Goal: Task Accomplishment & Management: Manage account settings

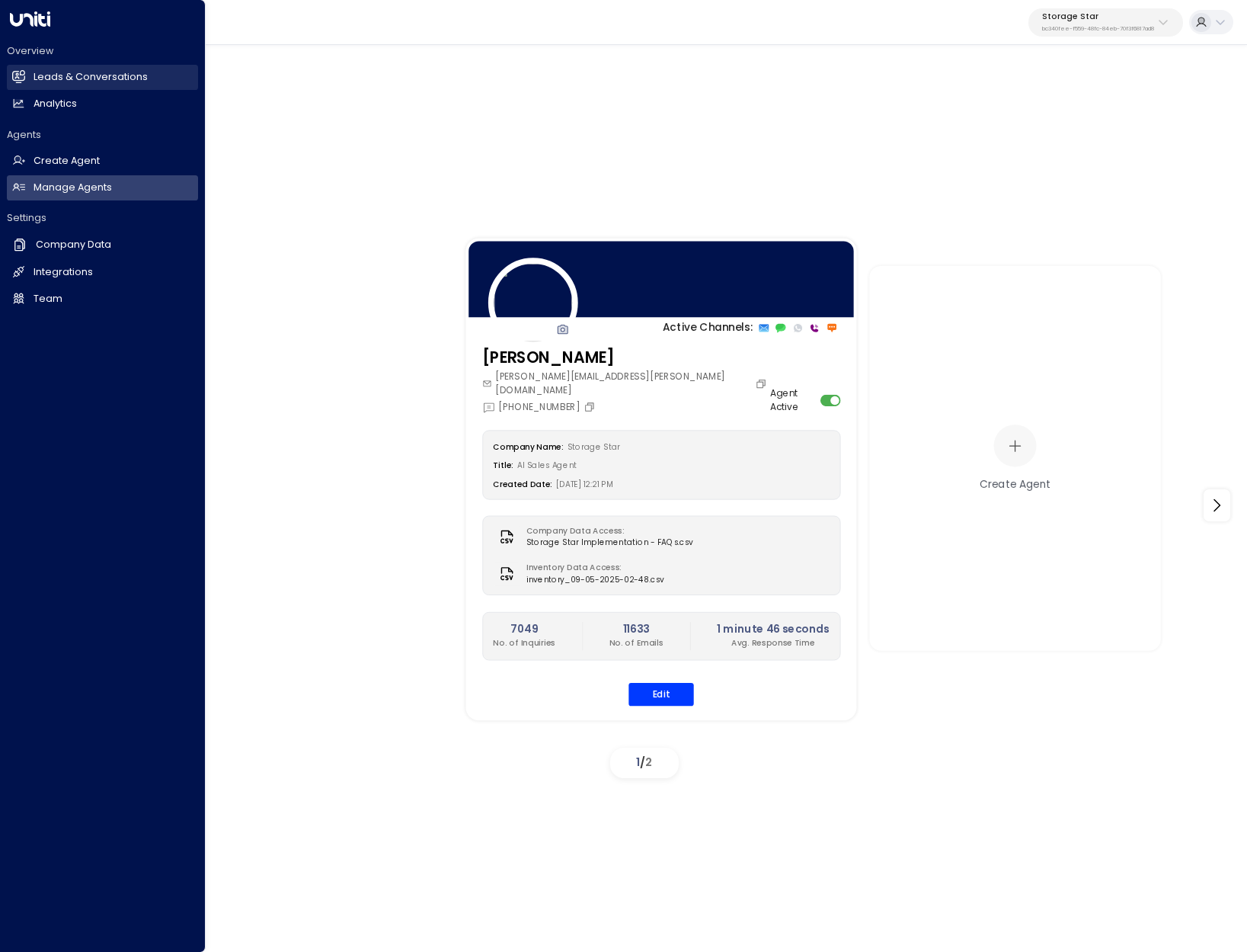
click at [80, 69] on link "Leads & Conversations Leads & Conversations" at bounding box center [102, 78] width 191 height 25
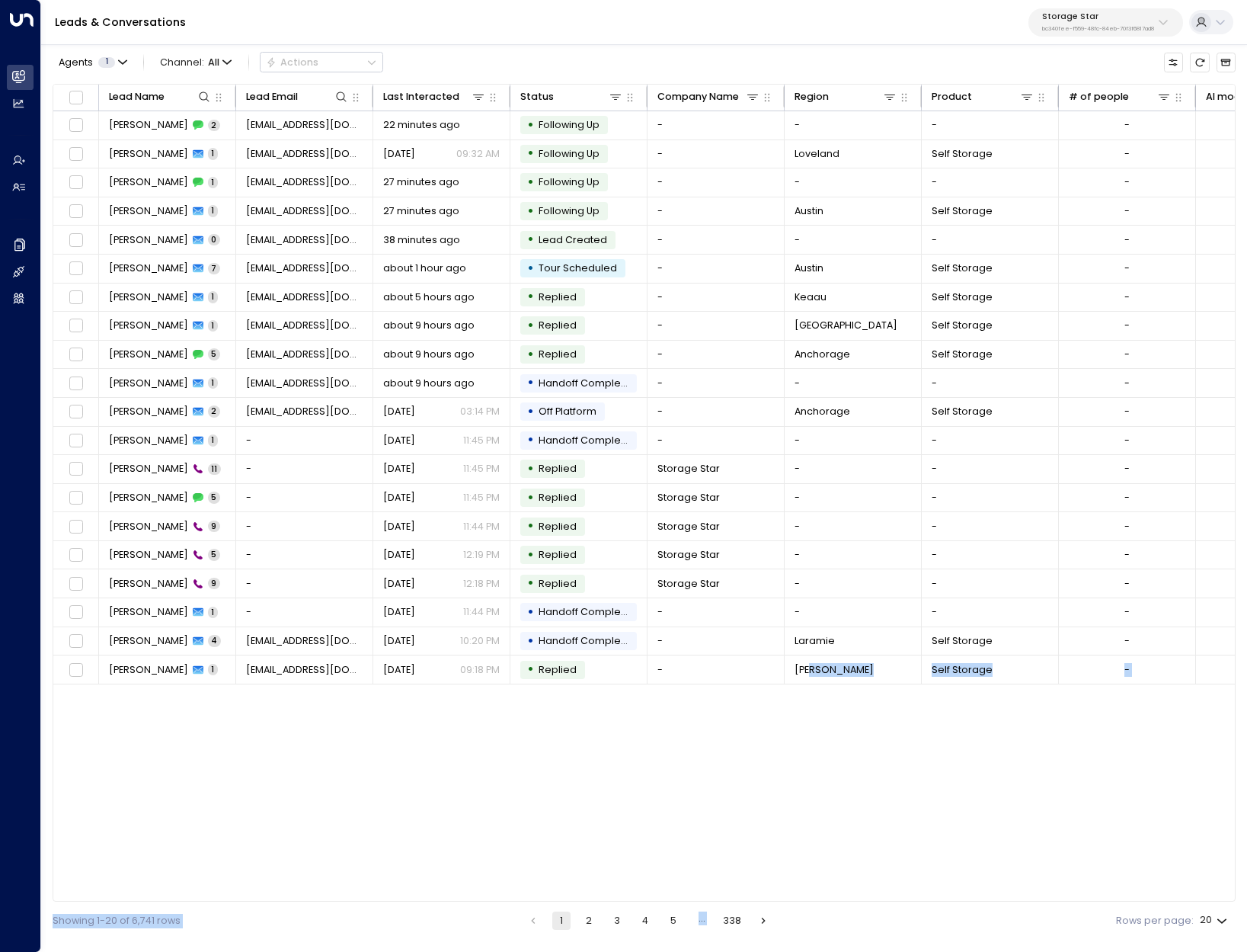
drag, startPoint x: 846, startPoint y: 897, endPoint x: 1104, endPoint y: 910, distance: 258.3
click at [1138, 909] on div "Agents 1 Channel: All Actions Lead Name Lead Email Last Interacted Status Compa…" at bounding box center [644, 490] width 1183 height 899
drag, startPoint x: 866, startPoint y: 892, endPoint x: 880, endPoint y: 892, distance: 14.0
click at [880, 892] on div "Lead Name Lead Email Last Interacted Status Company Name Region Product # of pe…" at bounding box center [644, 493] width 1183 height 818
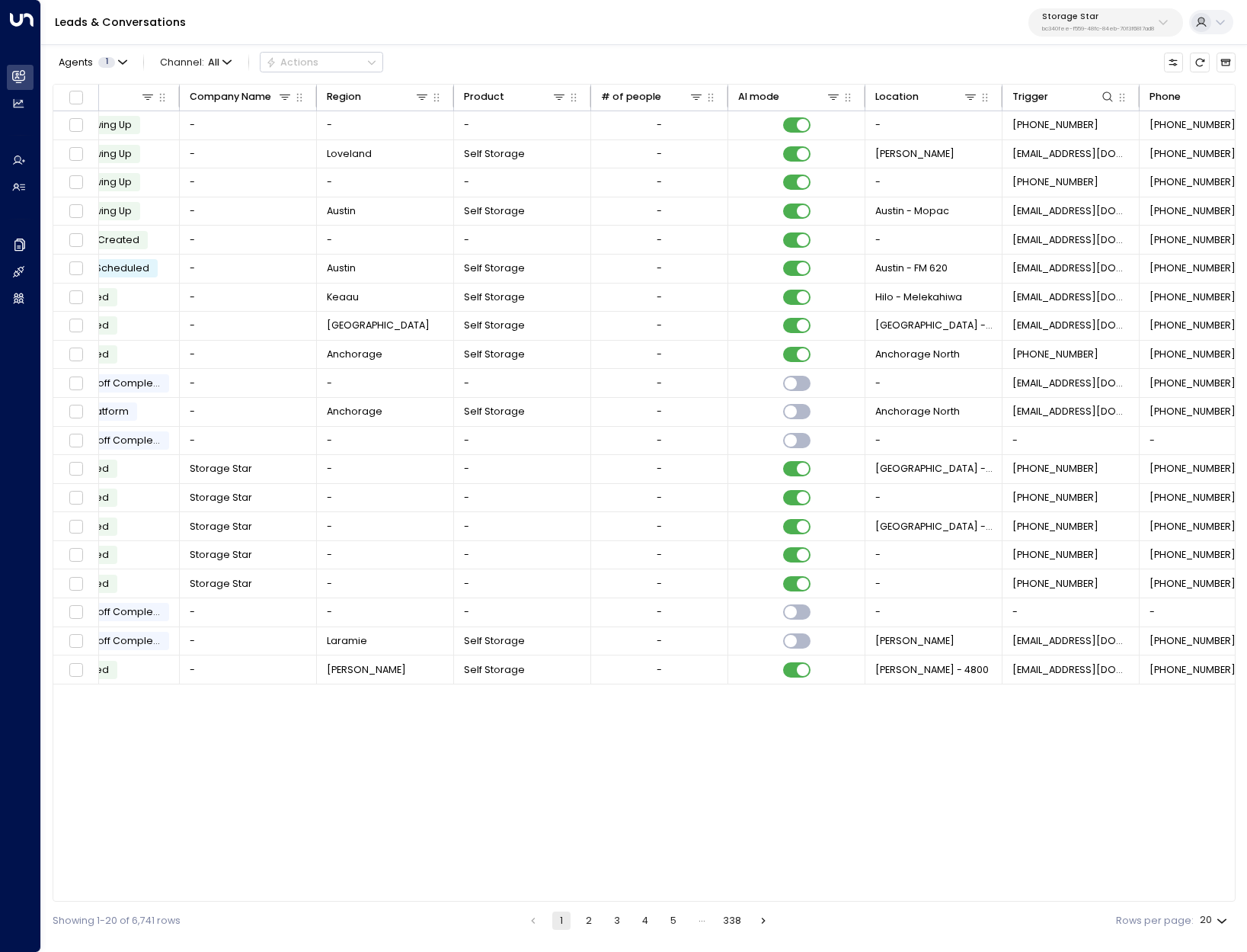
scroll to position [0, 512]
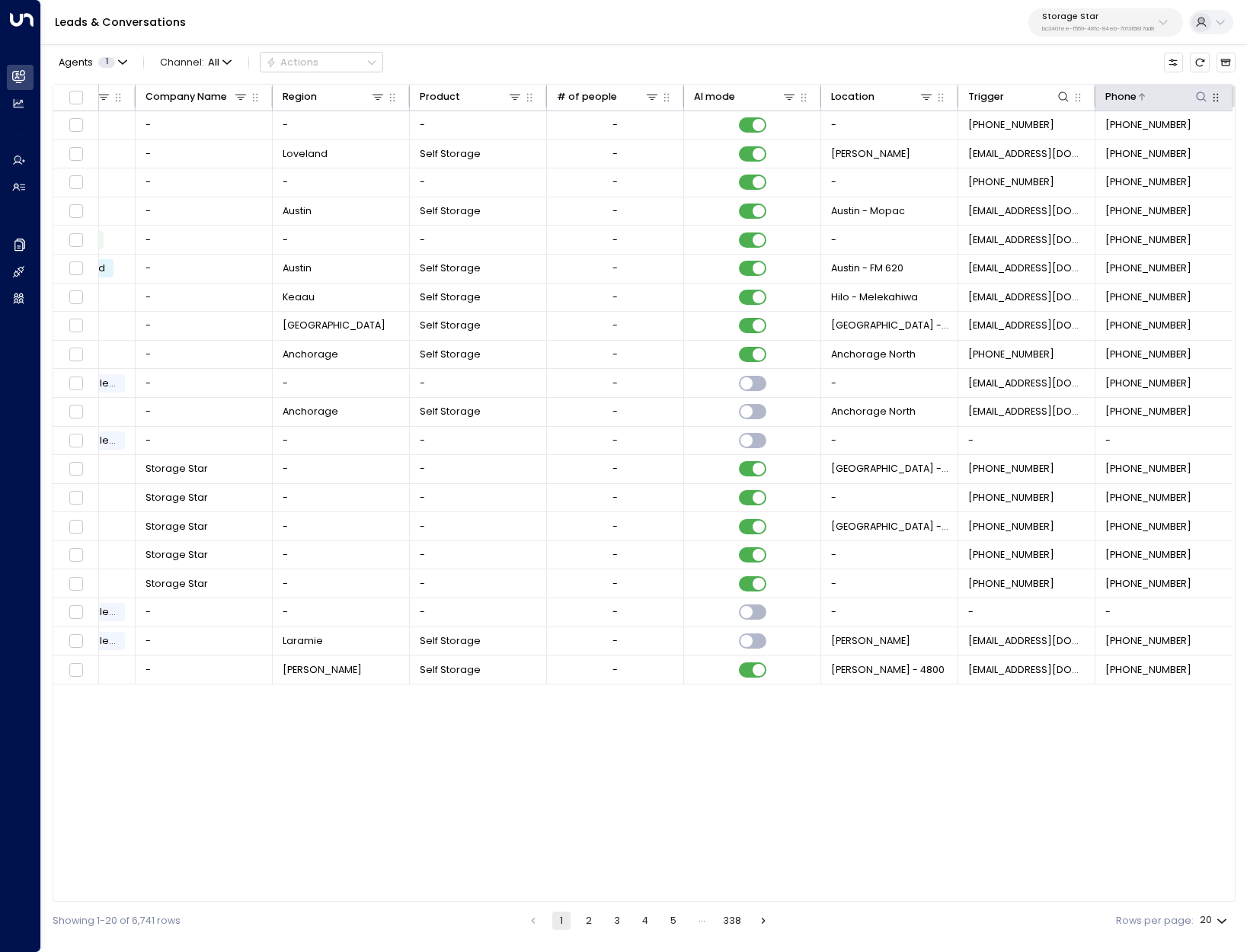
click at [1137, 101] on div at bounding box center [1173, 96] width 73 height 15
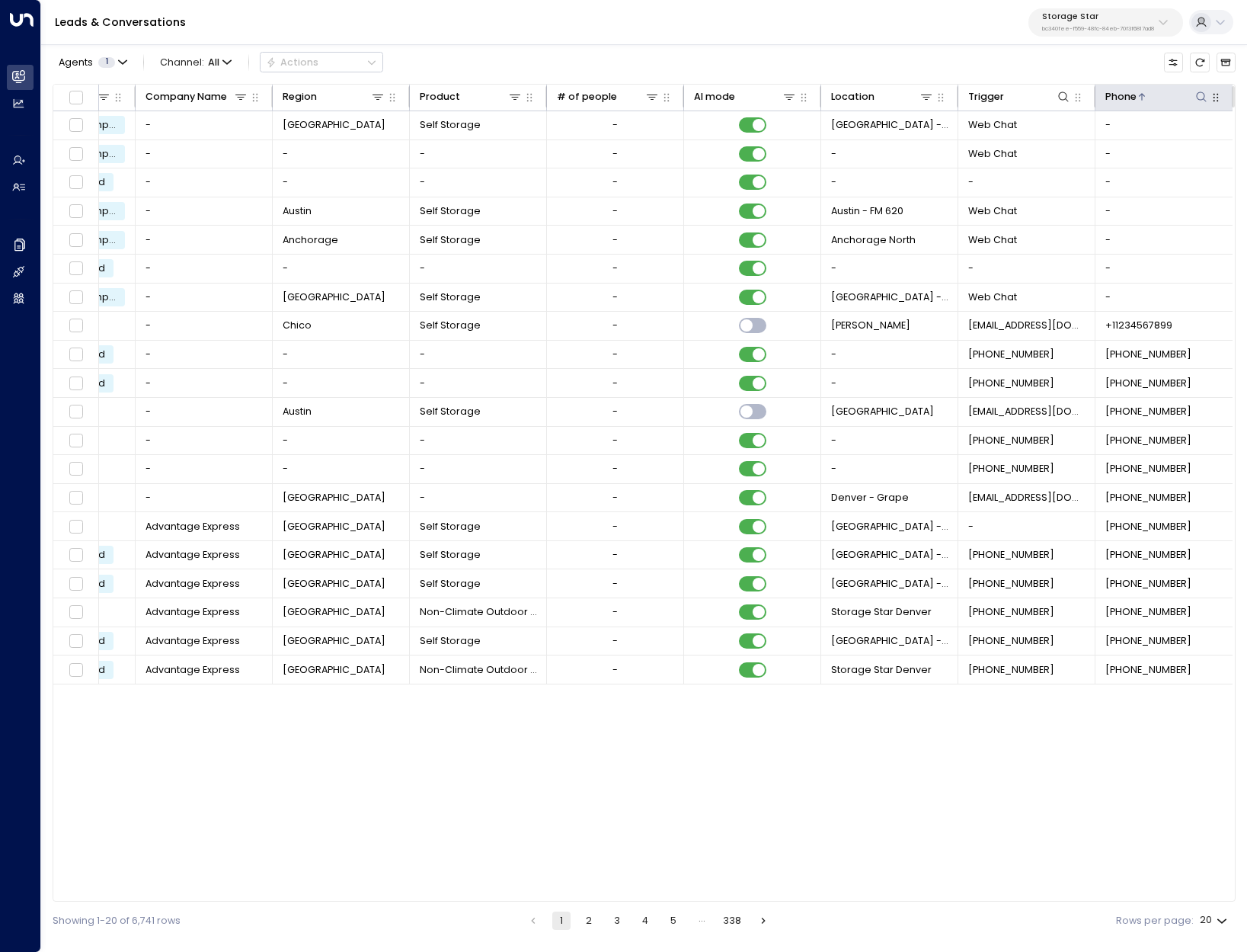
drag, startPoint x: 1140, startPoint y: 101, endPoint x: 1158, endPoint y: 99, distance: 18.1
click at [1138, 101] on div at bounding box center [1173, 96] width 73 height 15
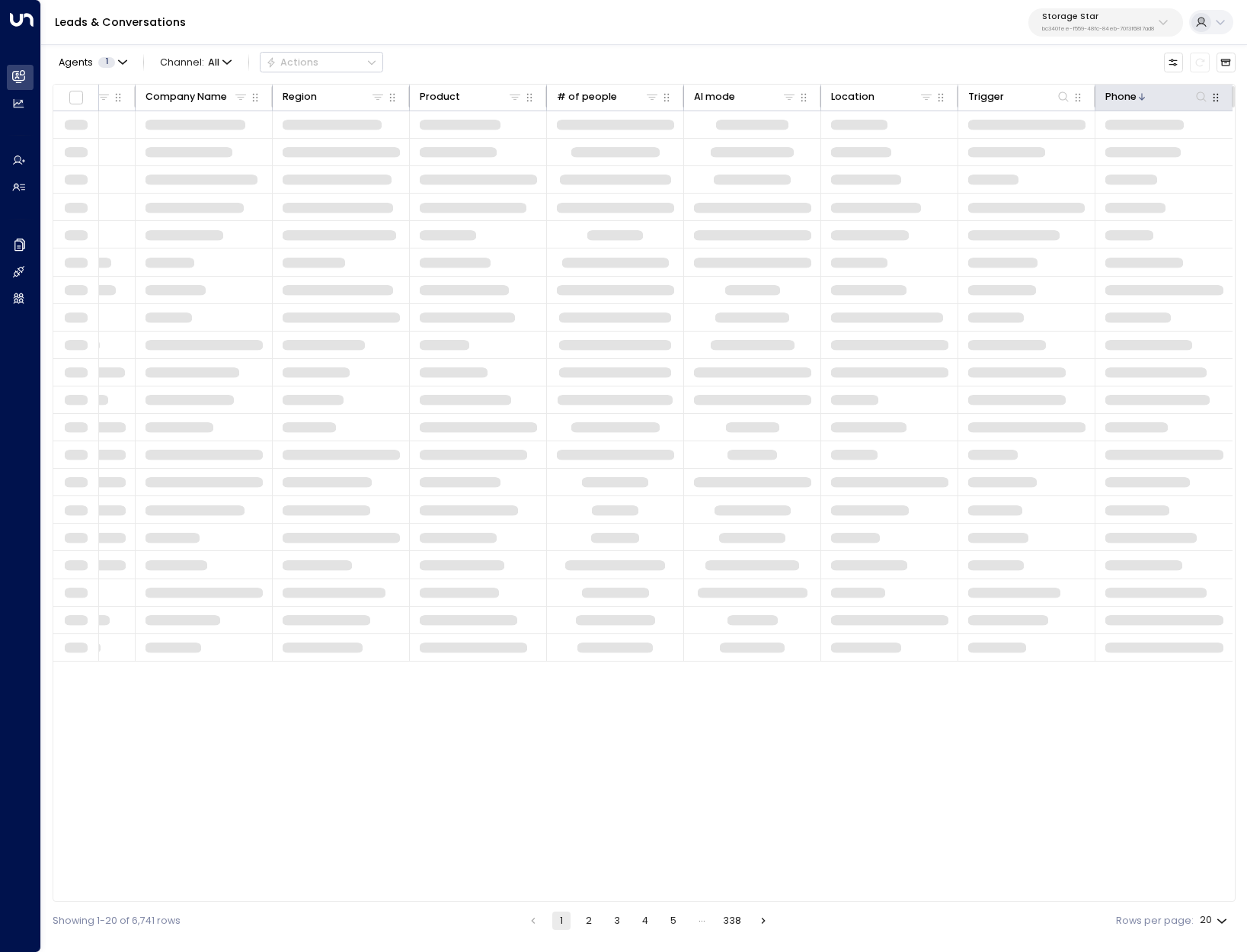
click at [1202, 101] on icon at bounding box center [1201, 96] width 12 height 12
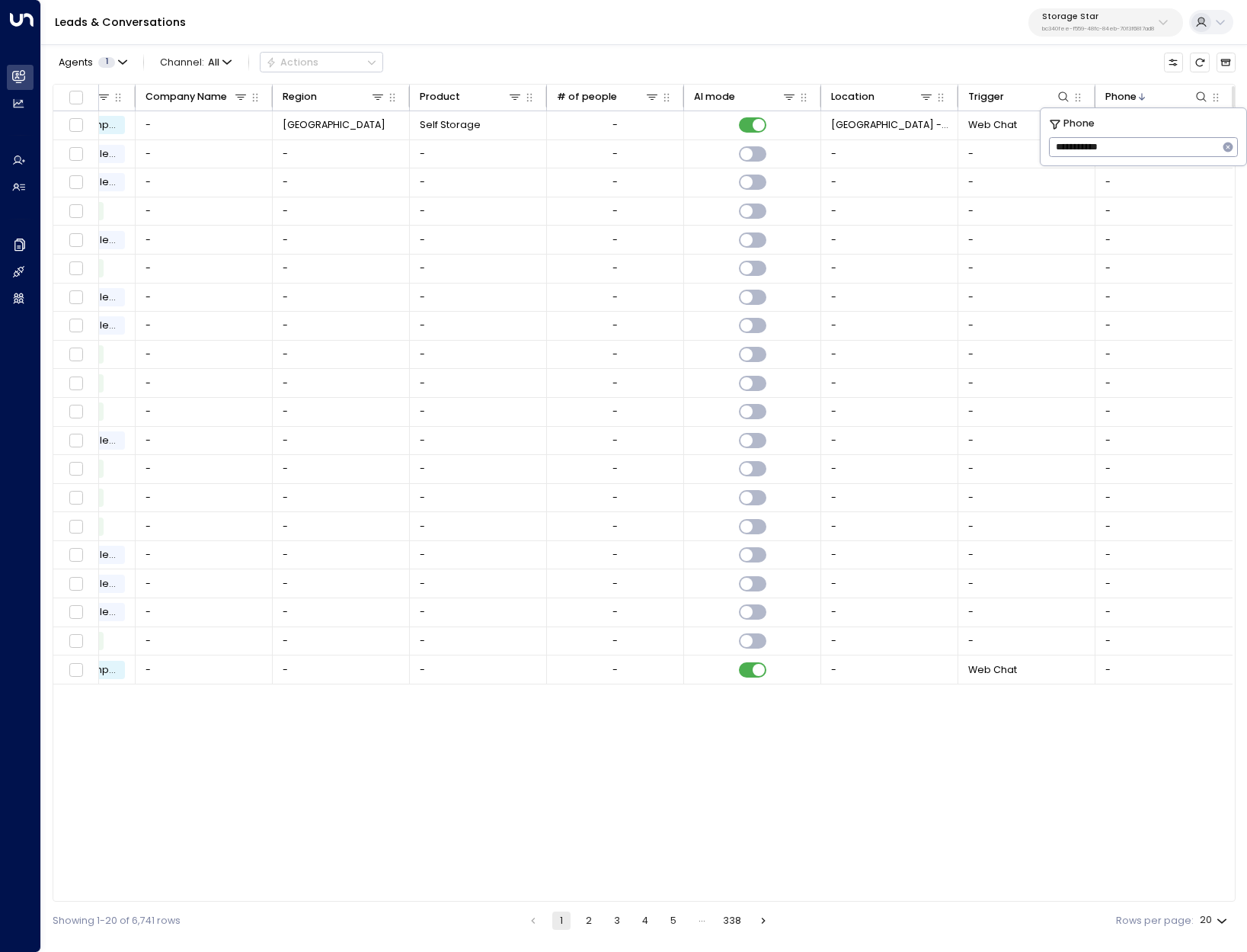
type input "**********"
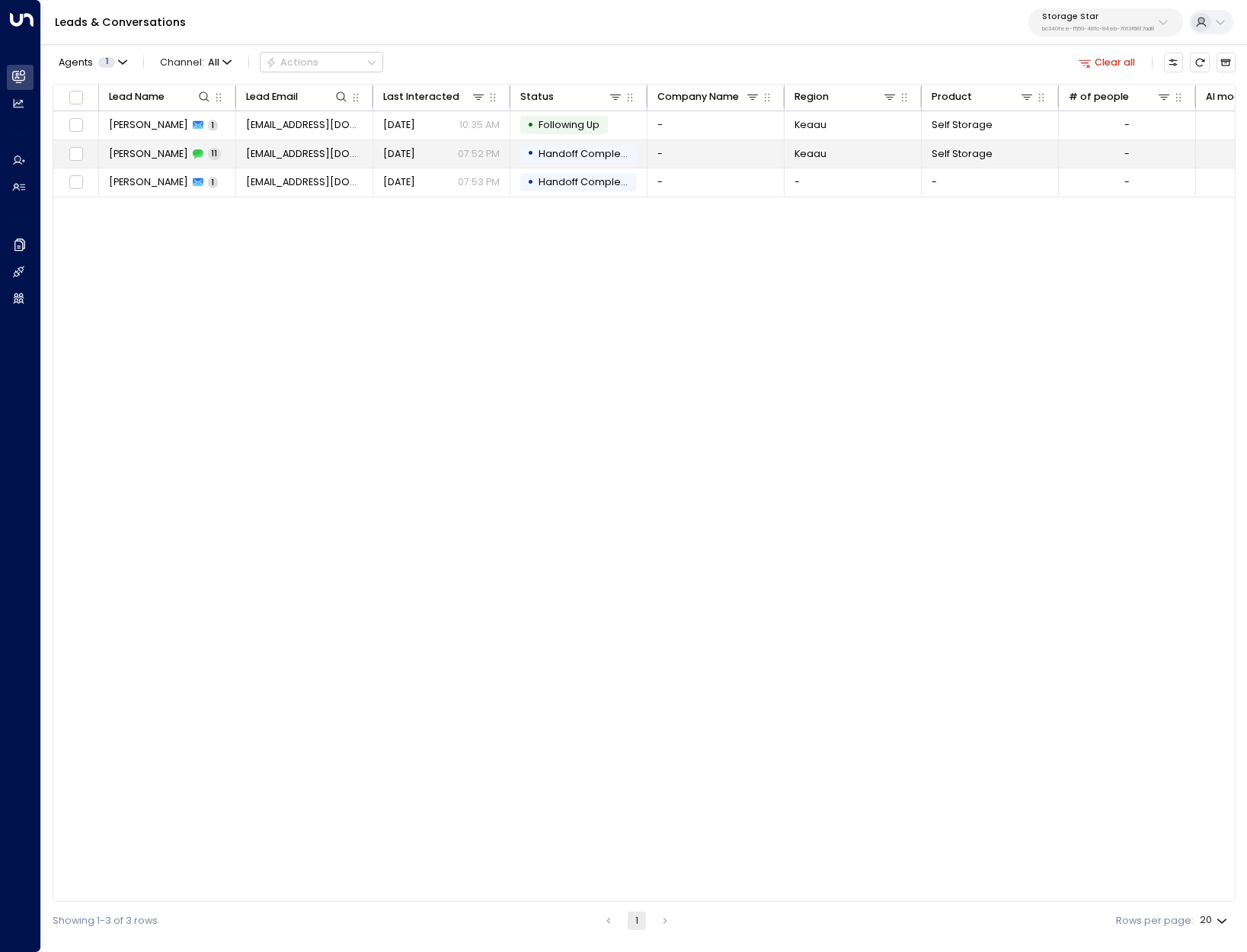
click at [169, 145] on td "[PERSON_NAME] 11" at bounding box center [167, 154] width 137 height 28
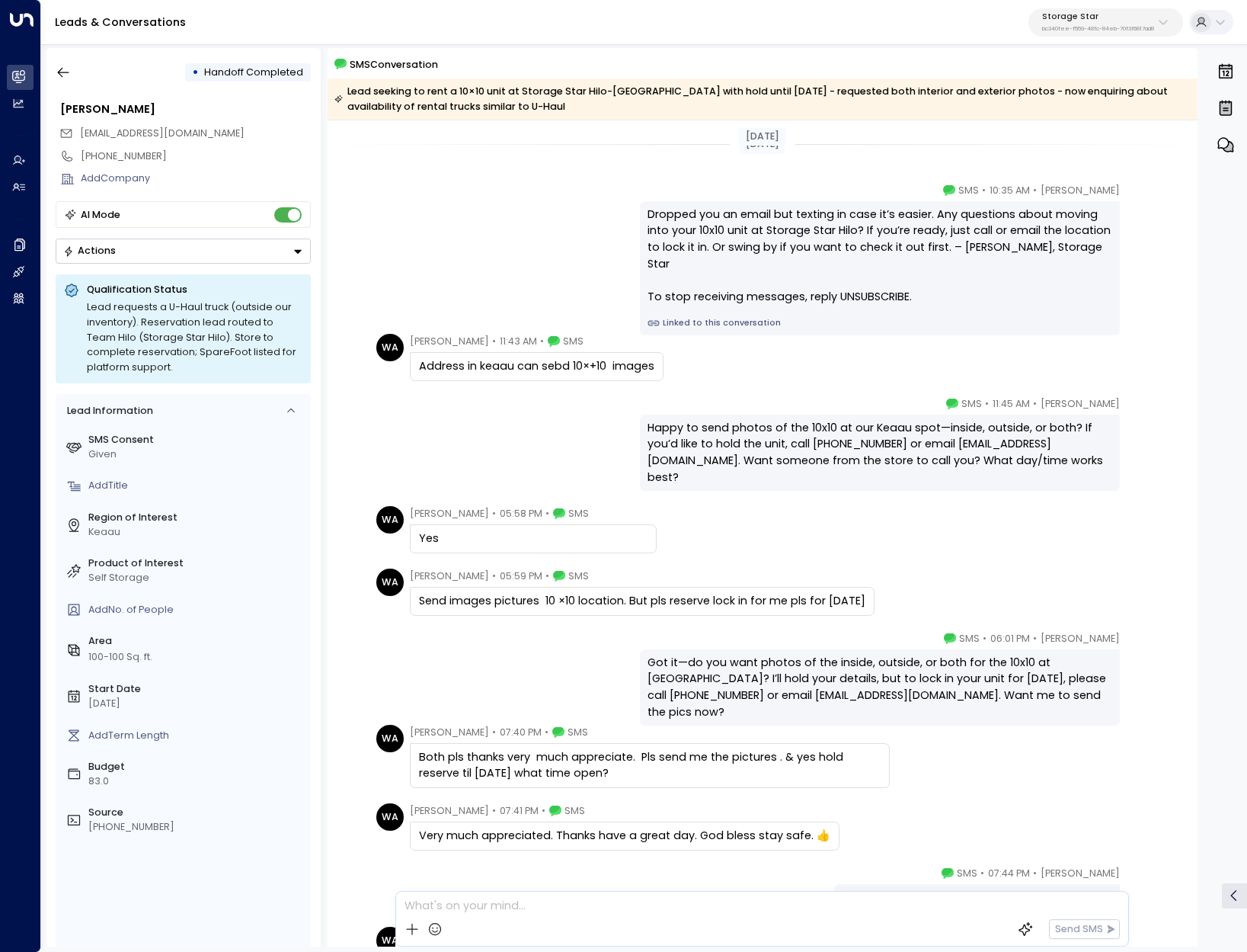
scroll to position [266, 0]
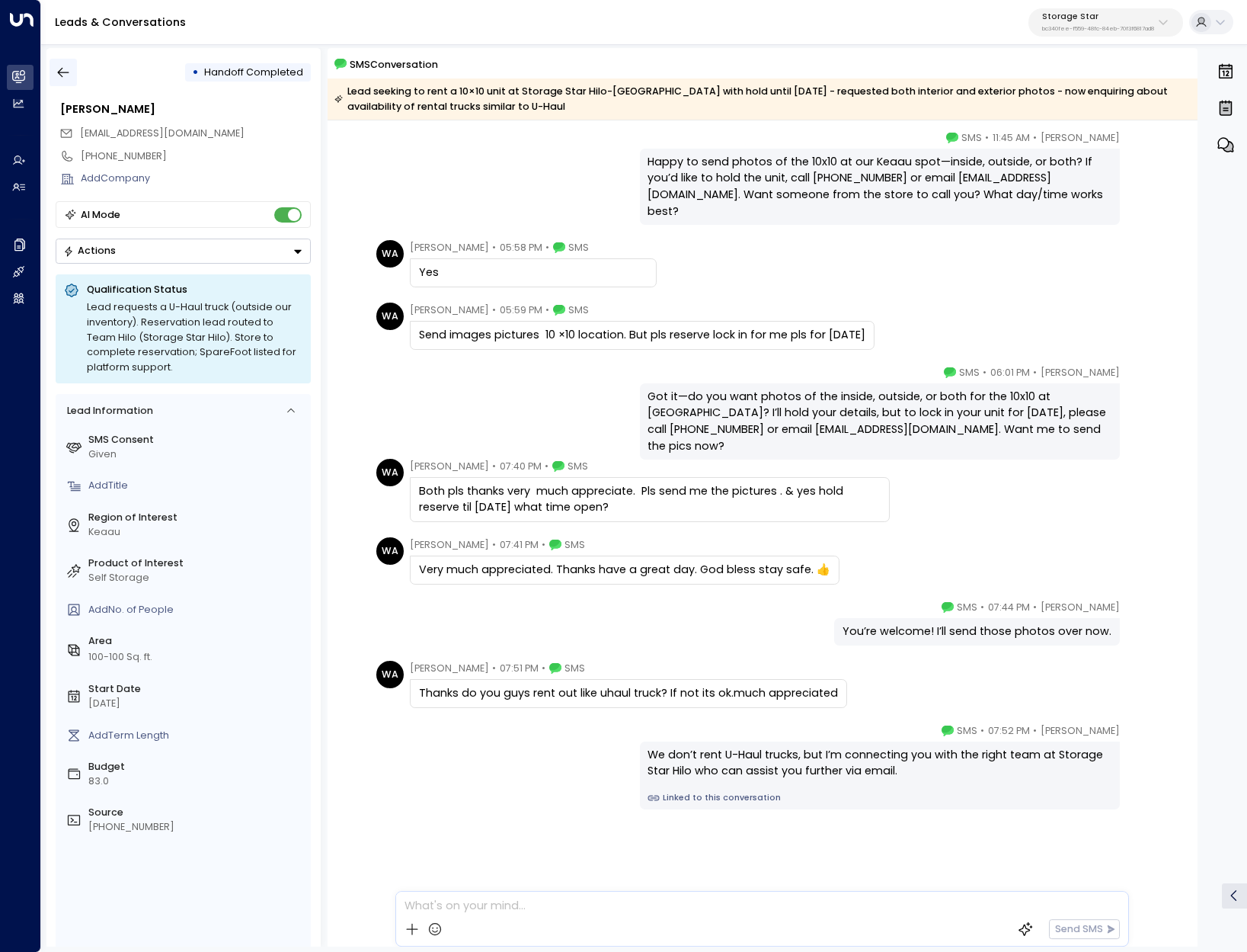
click at [69, 76] on icon "button" at bounding box center [62, 72] width 15 height 15
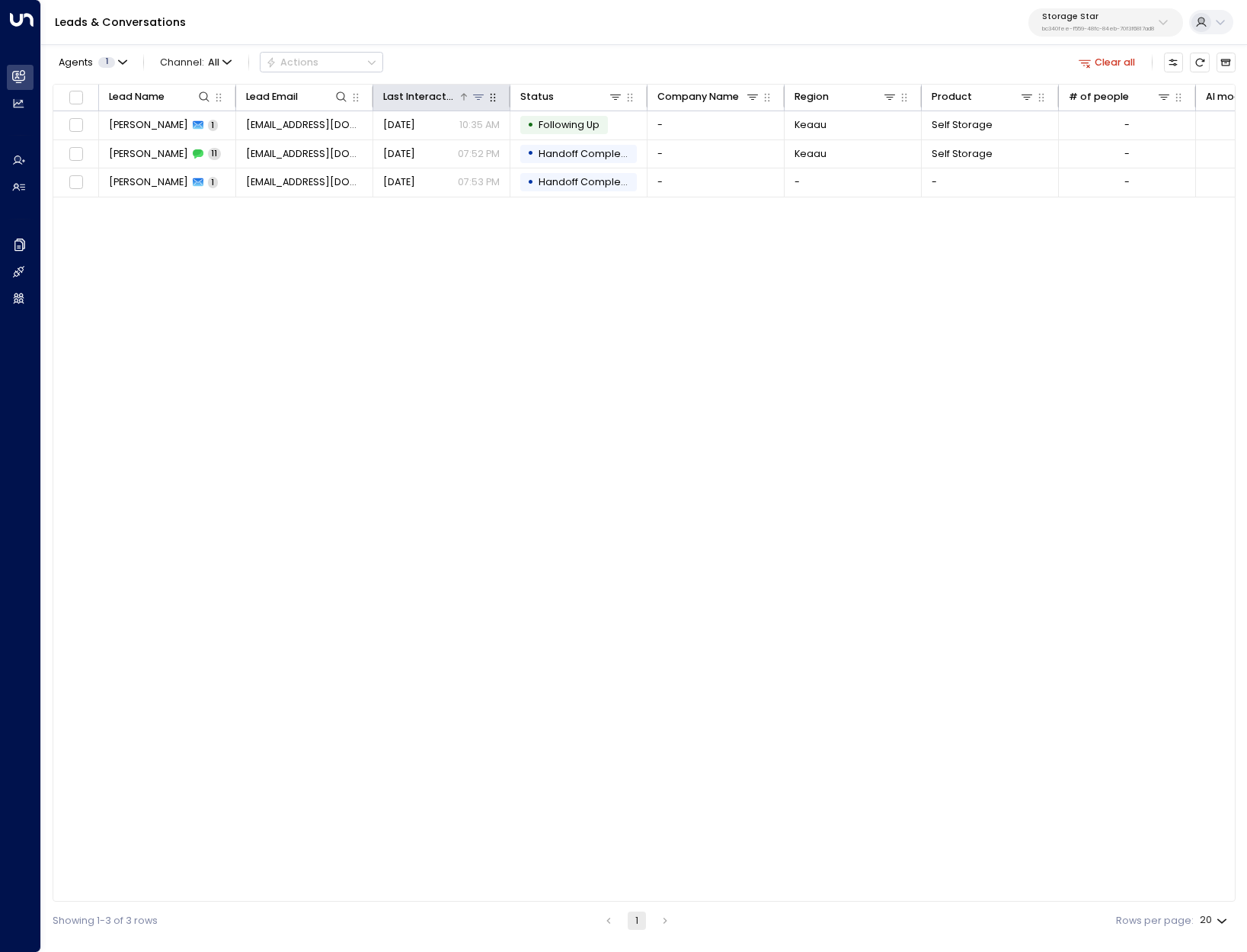
click at [398, 94] on div "Last Interacted" at bounding box center [420, 97] width 75 height 17
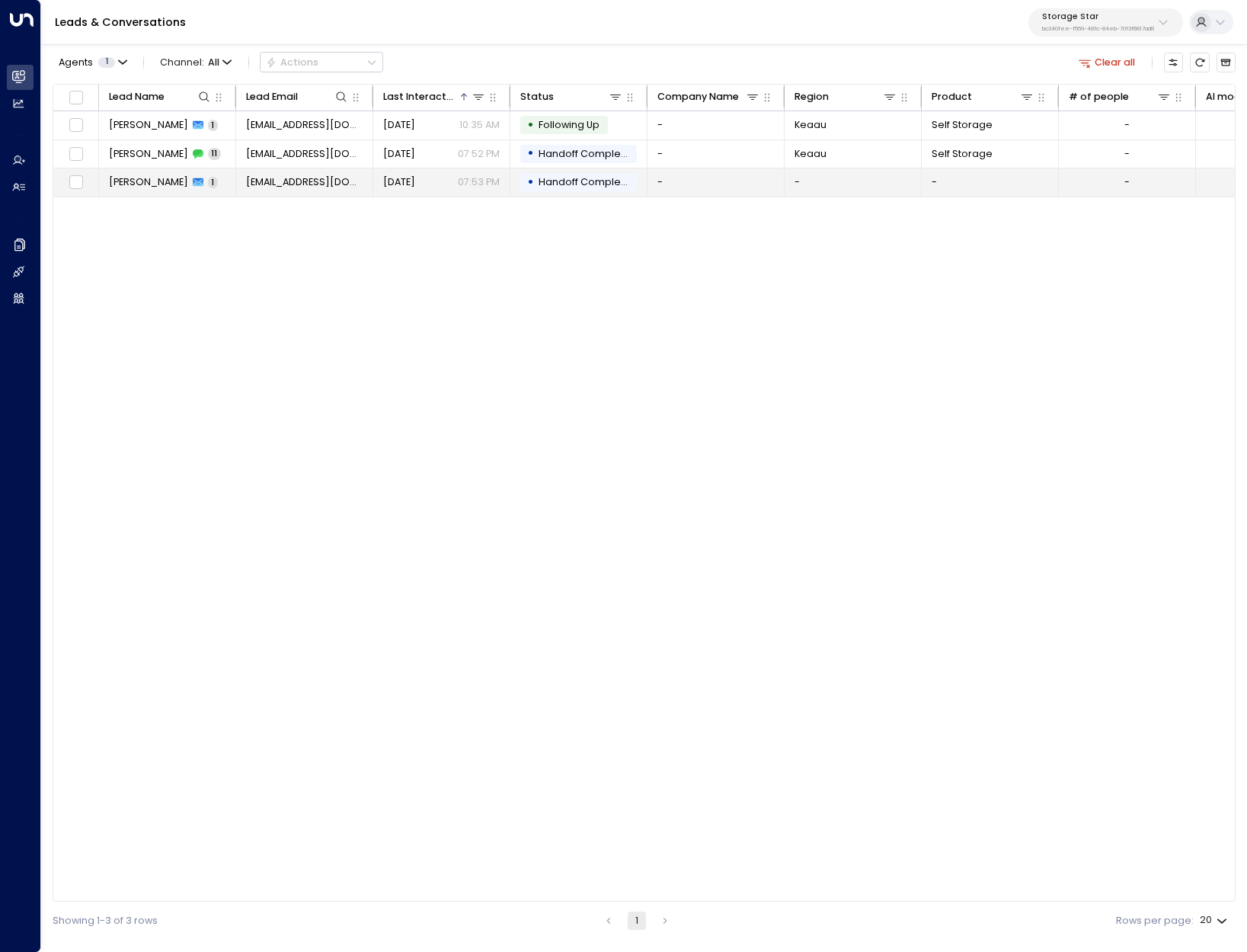
click at [141, 179] on span "[PERSON_NAME]" at bounding box center [148, 181] width 79 height 14
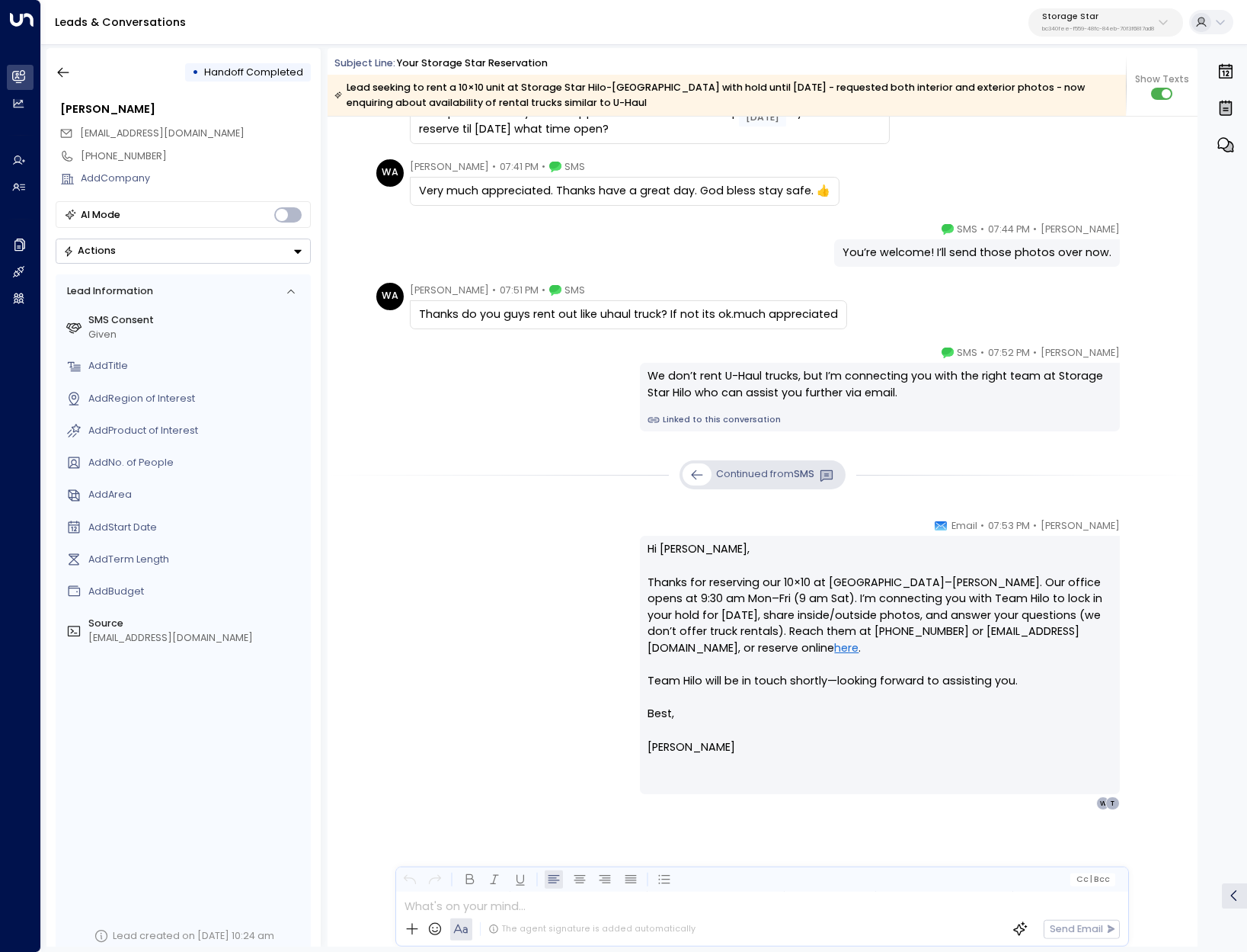
scroll to position [945, 0]
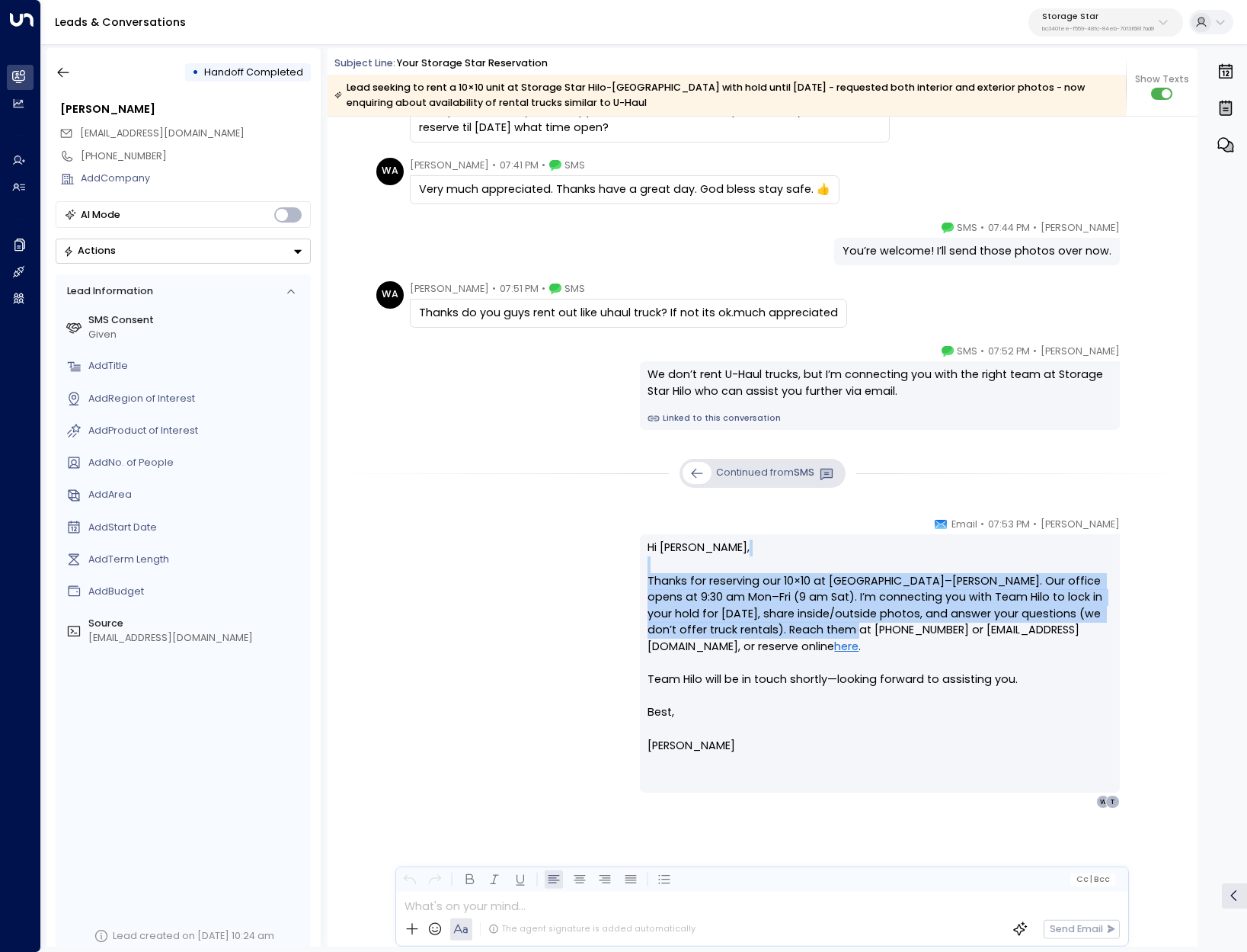
drag, startPoint x: 807, startPoint y: 572, endPoint x: 813, endPoint y: 622, distance: 50.4
click at [813, 622] on p "Hi [PERSON_NAME], Thanks for reserving our 10×10 at [GEOGRAPHIC_DATA]–[PERSON_N…" at bounding box center [878, 622] width 463 height 165
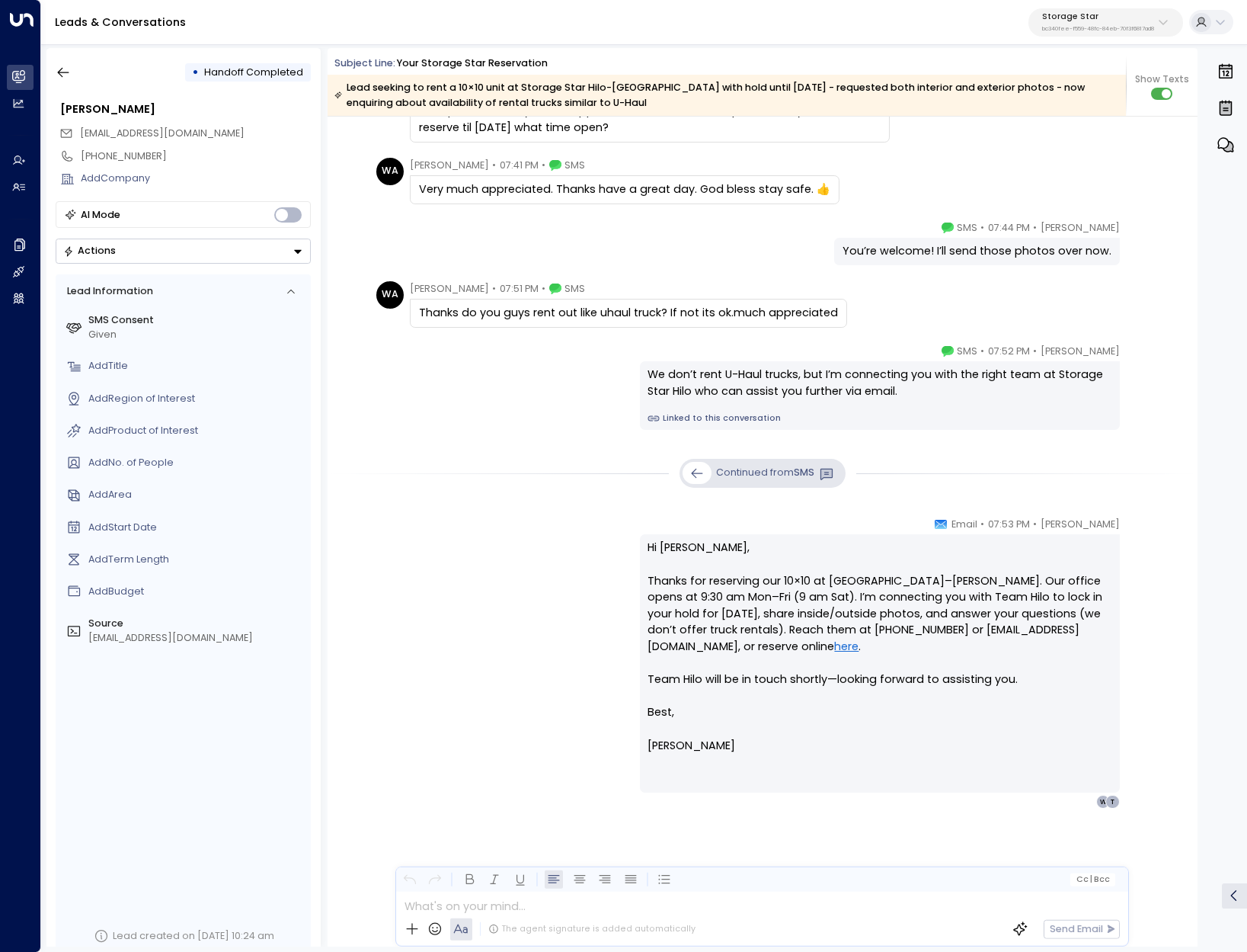
click at [686, 467] on link at bounding box center [697, 473] width 29 height 22
click at [60, 67] on icon "button" at bounding box center [62, 72] width 15 height 15
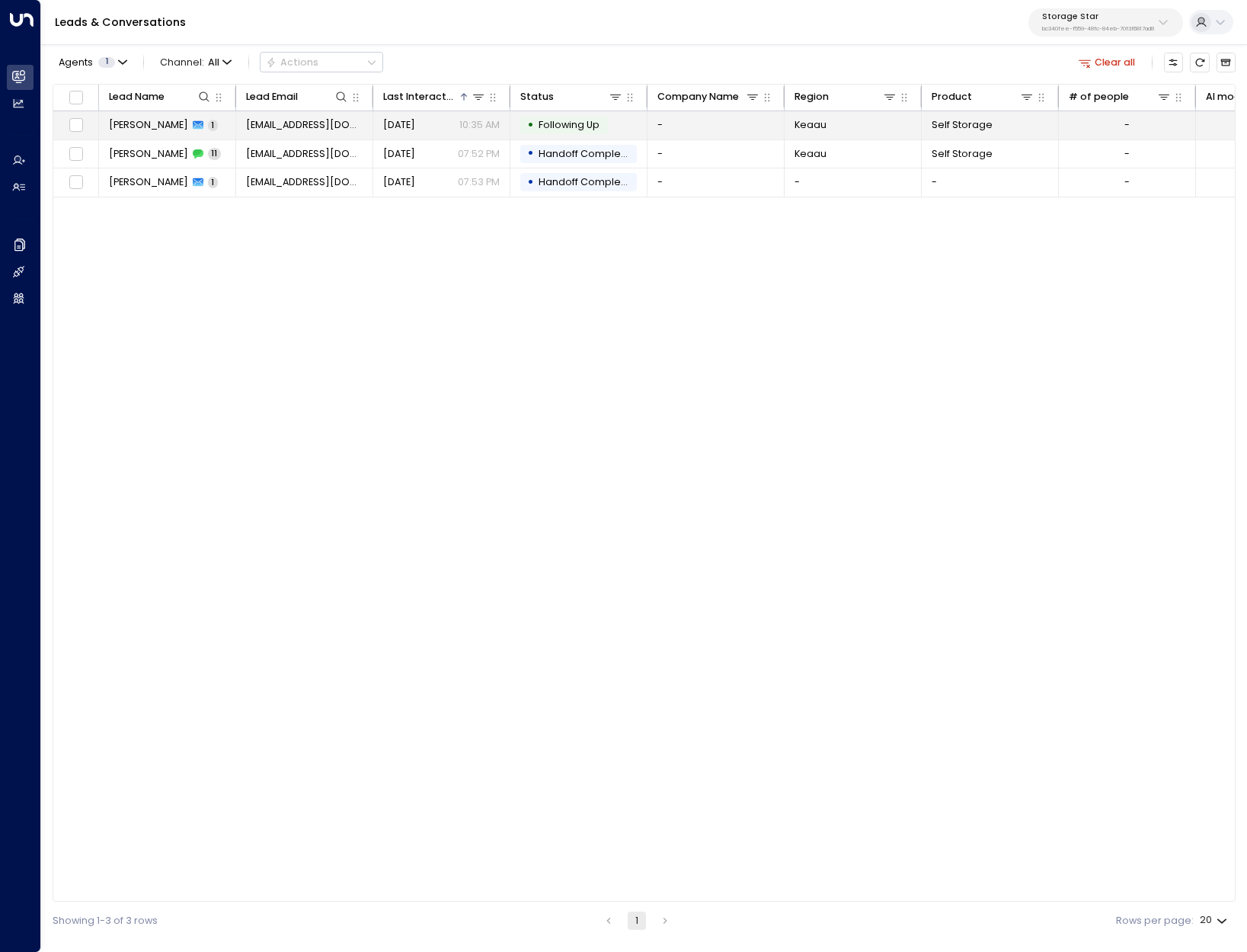
click at [141, 122] on span "[PERSON_NAME]" at bounding box center [148, 124] width 79 height 14
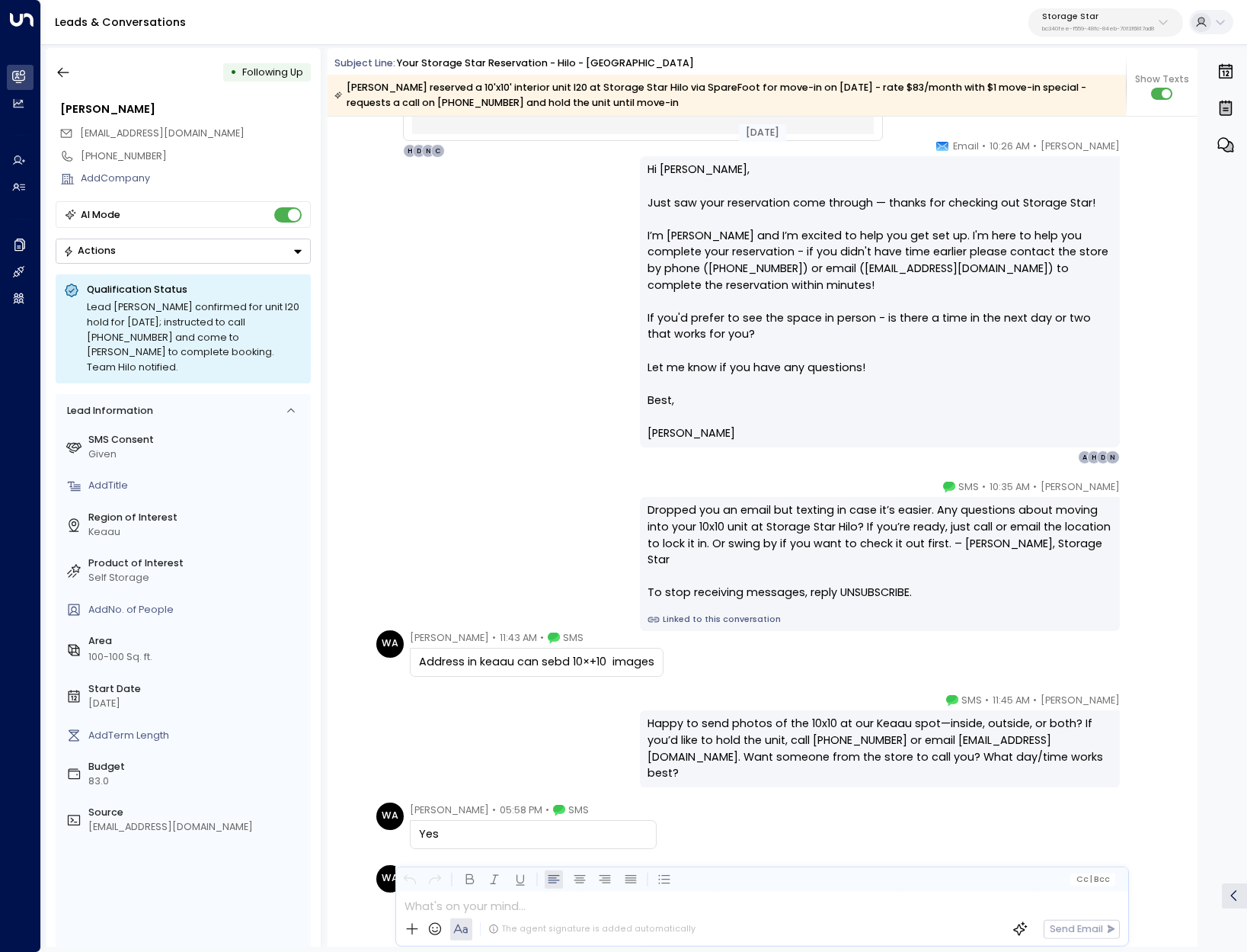
scroll to position [1173, 0]
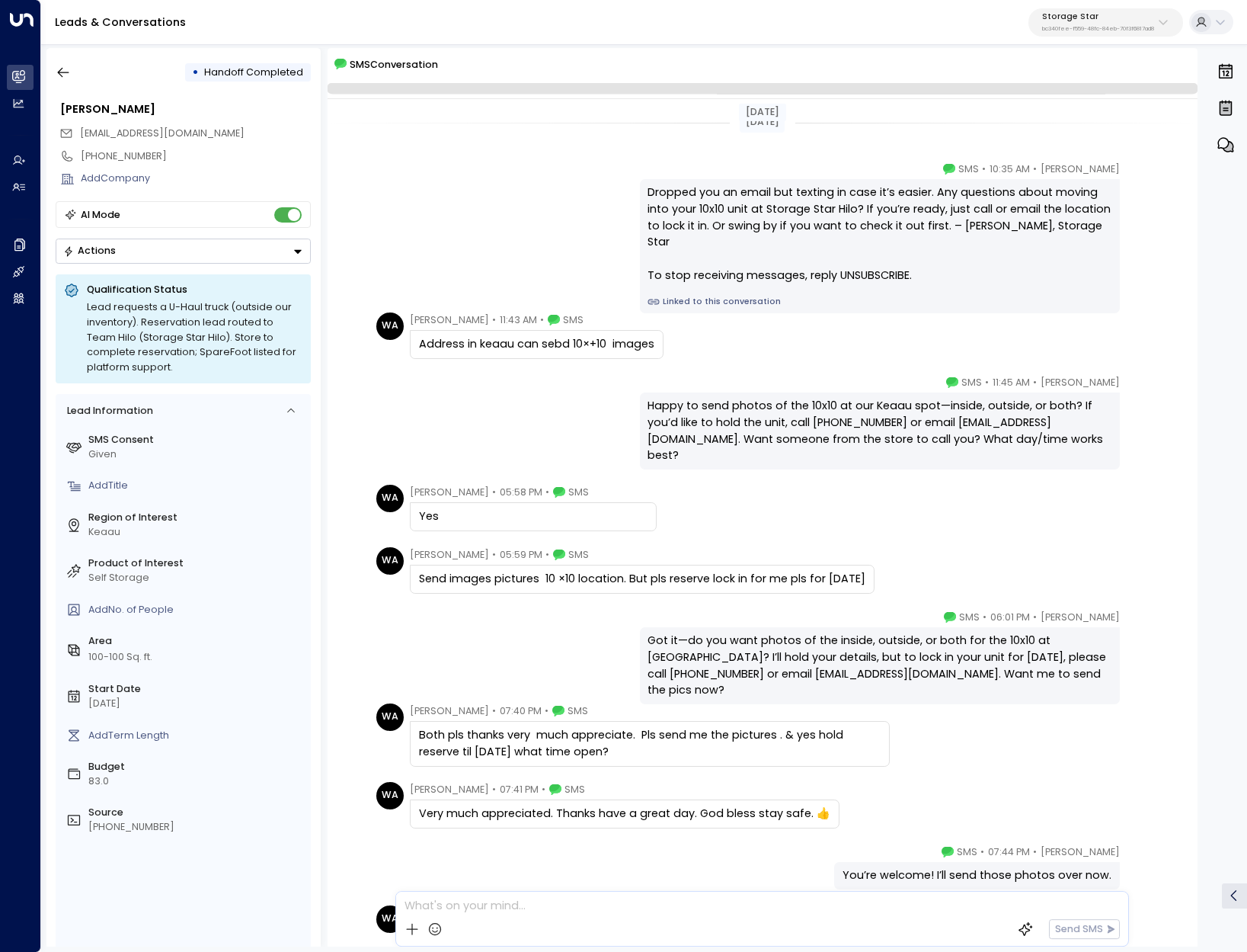
scroll to position [245, 0]
